Goal: Navigation & Orientation: Find specific page/section

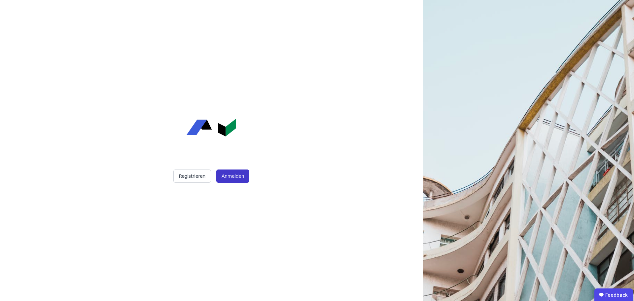
click at [223, 177] on button "Anmelden" at bounding box center [232, 175] width 33 height 13
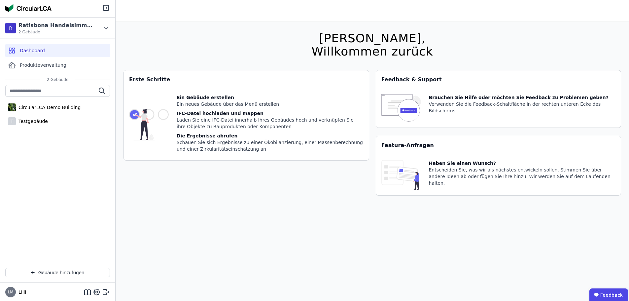
click at [63, 51] on div "Dashboard" at bounding box center [57, 50] width 105 height 13
